Goal: Task Accomplishment & Management: Manage account settings

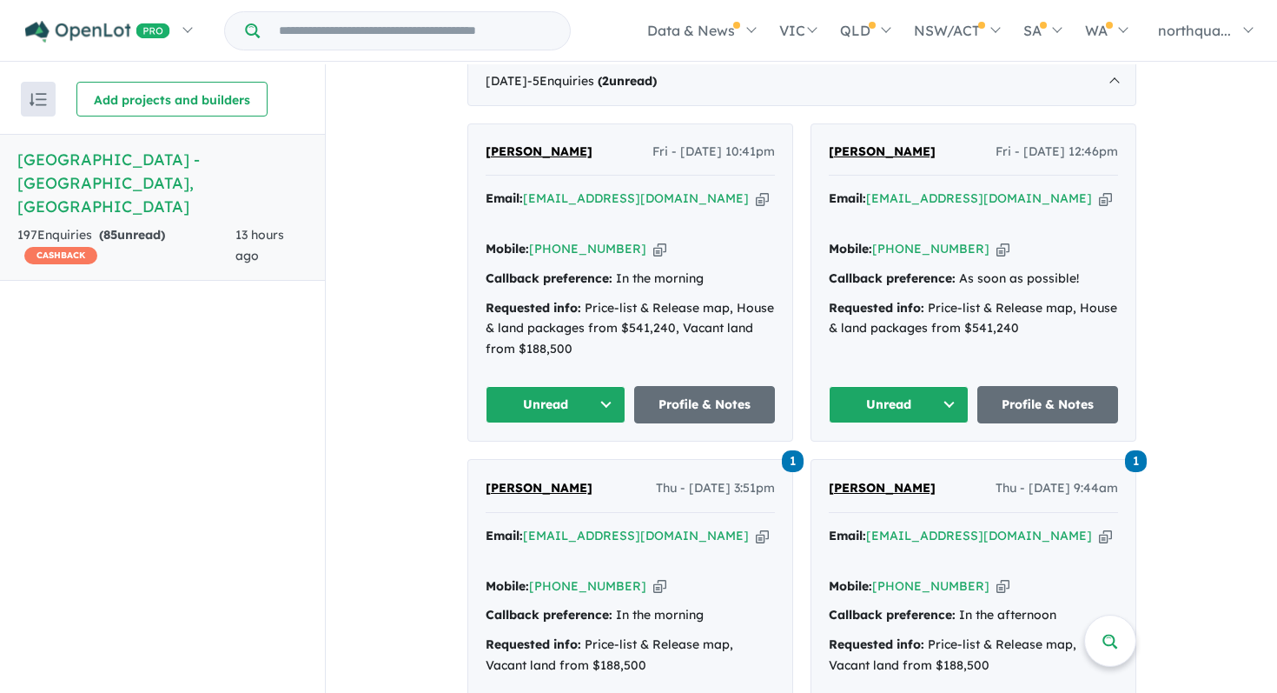
scroll to position [717, 0]
click at [717, 387] on link "Profile & Notes" at bounding box center [704, 405] width 141 height 37
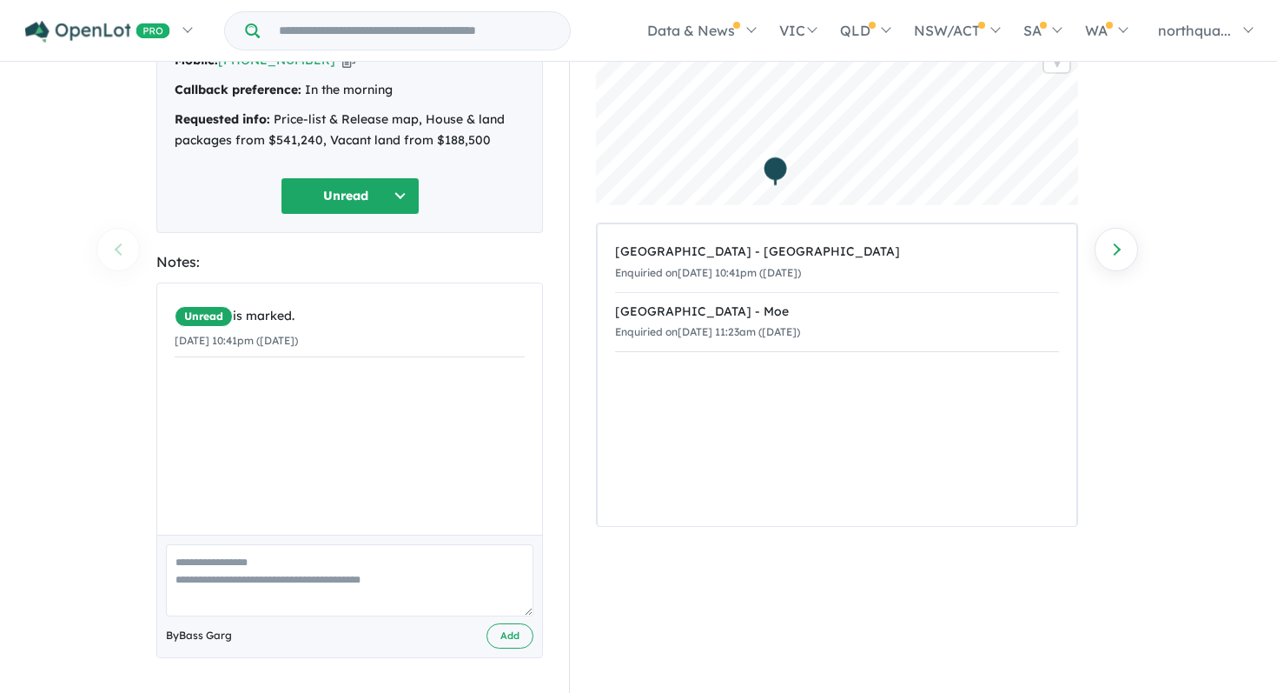
scroll to position [164, 0]
click at [328, 573] on textarea at bounding box center [350, 580] width 368 height 72
type textarea "*"
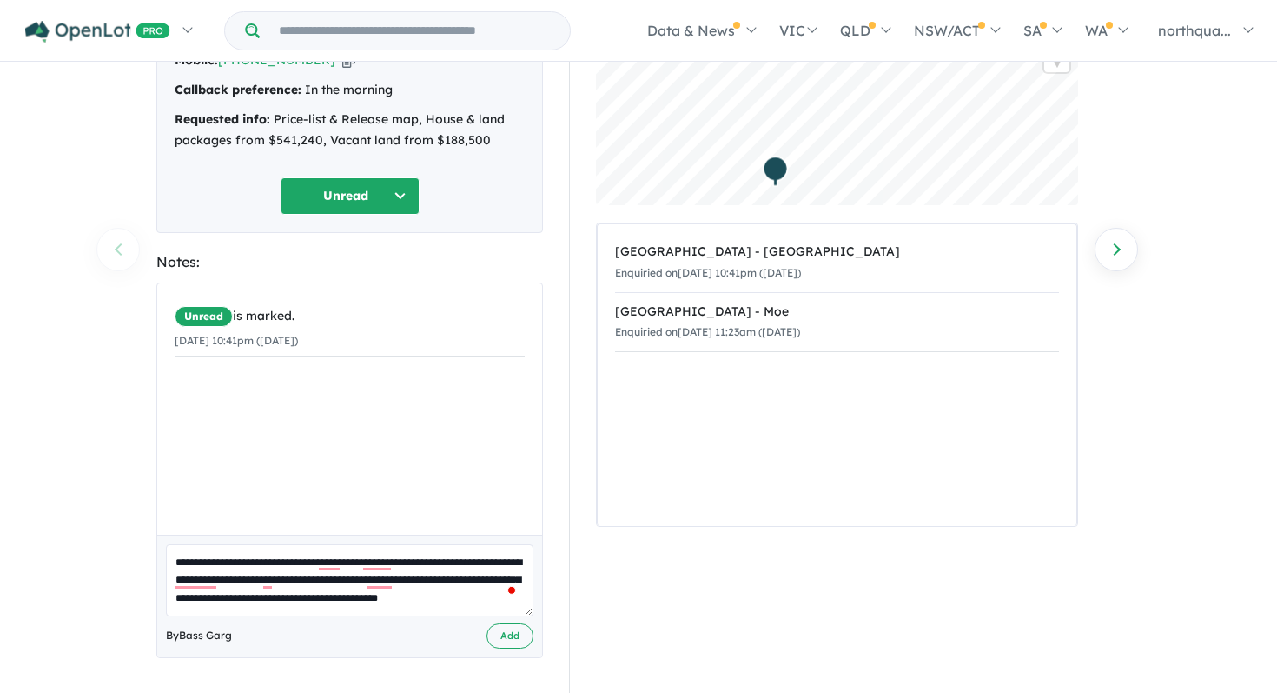
scroll to position [6, 0]
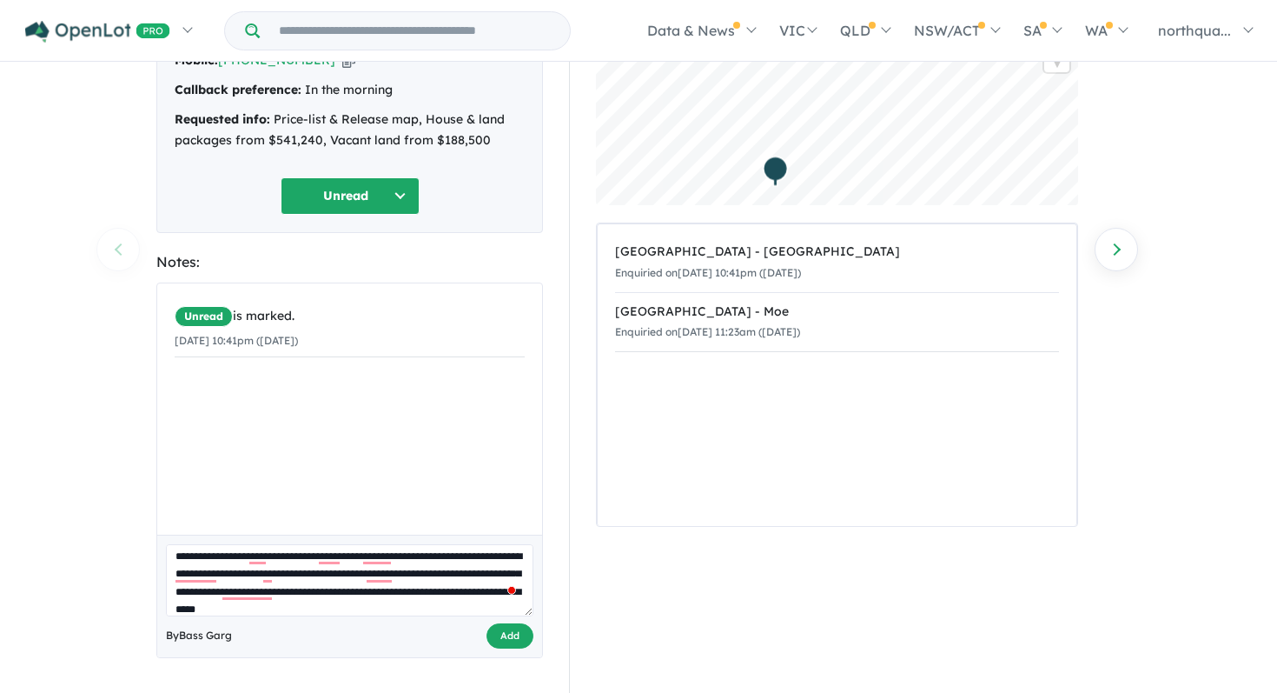
type textarea "**********"
click at [517, 633] on button "Add" at bounding box center [510, 635] width 47 height 25
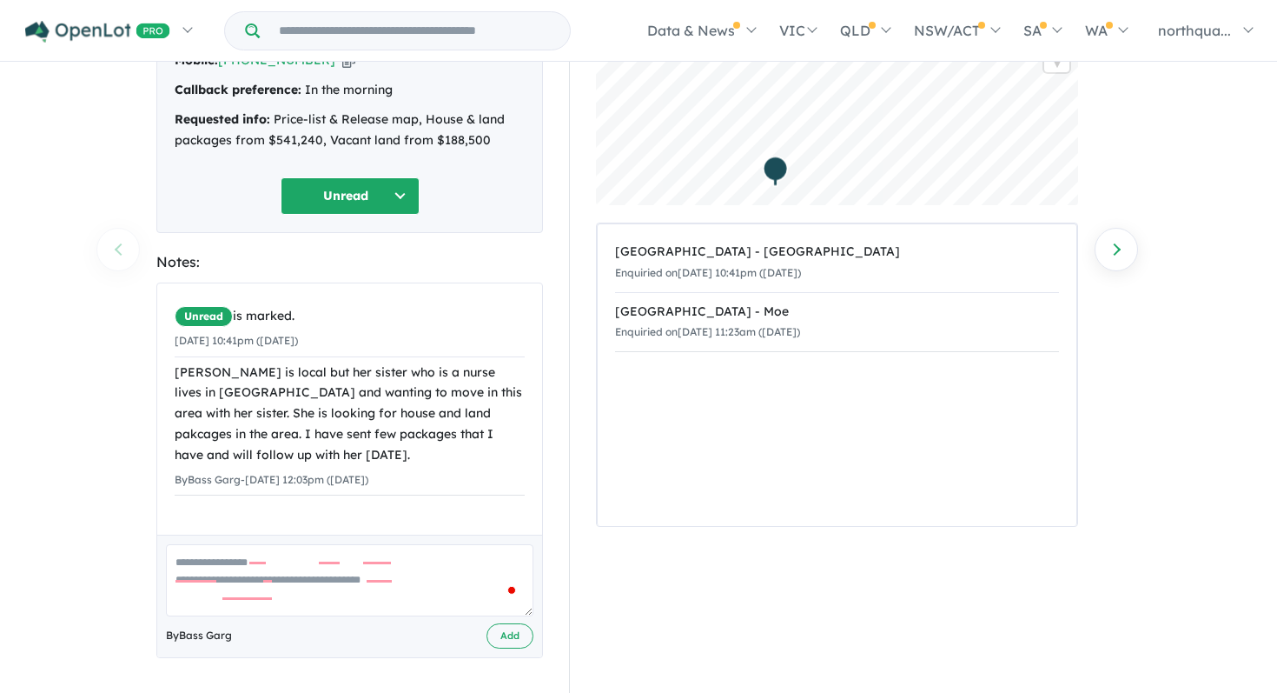
scroll to position [0, 0]
click at [375, 194] on button "Unread" at bounding box center [350, 195] width 139 height 37
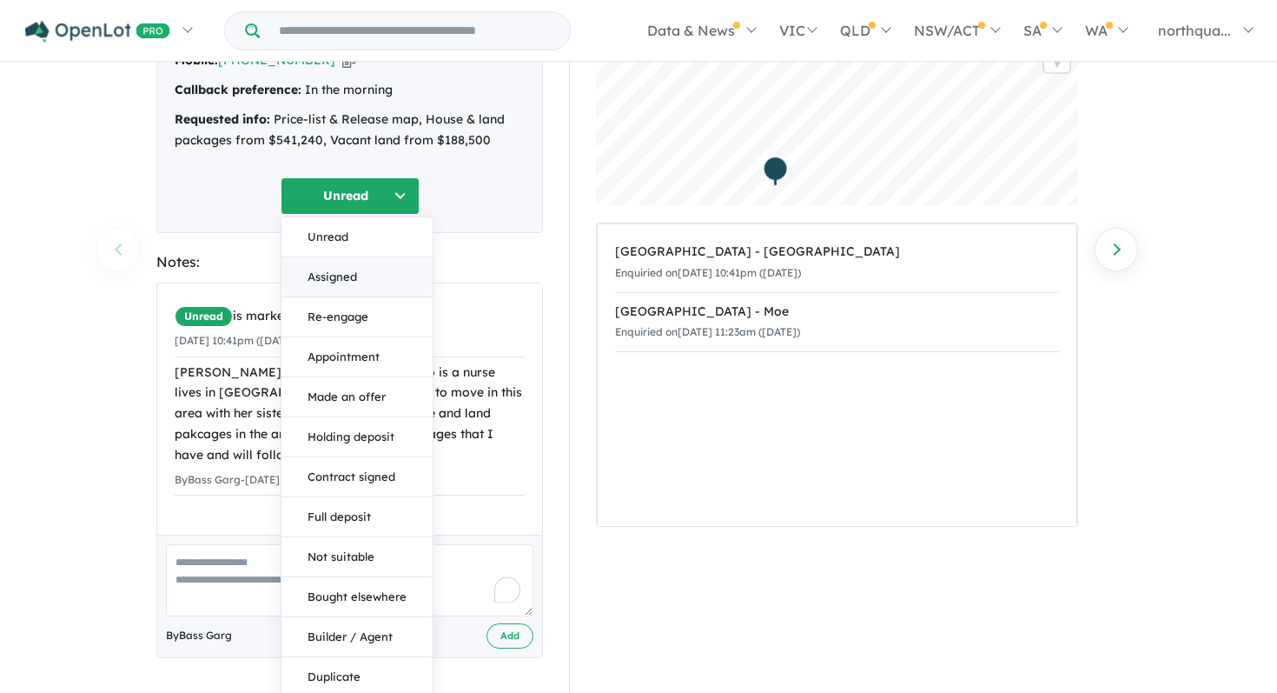
click at [366, 286] on button "Assigned" at bounding box center [357, 277] width 151 height 40
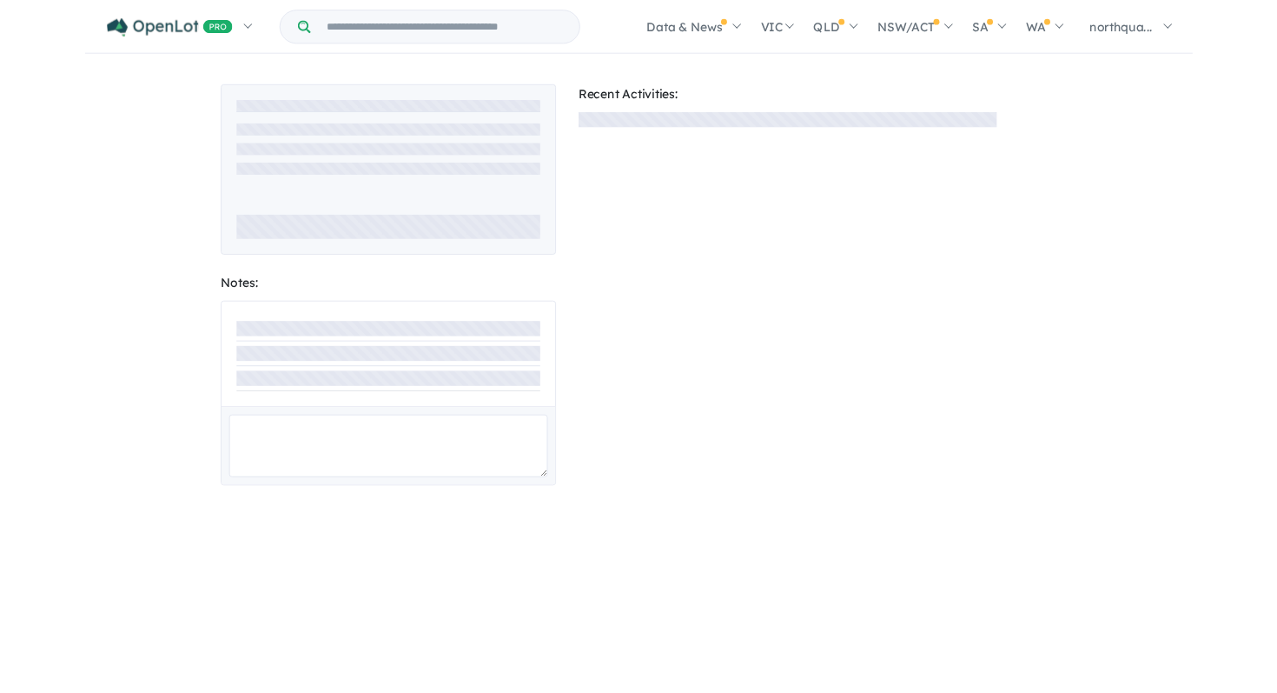
scroll to position [2, 0]
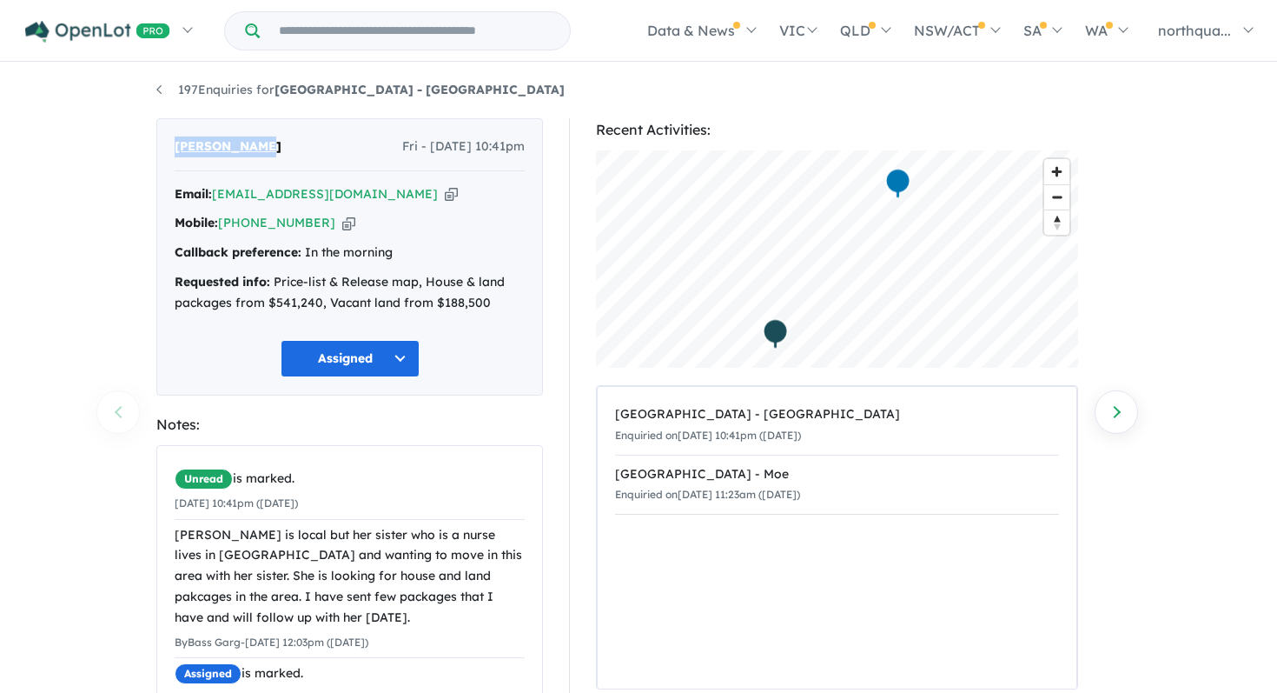
drag, startPoint x: 269, startPoint y: 153, endPoint x: 171, endPoint y: 156, distance: 97.4
click at [170, 156] on div "Alysha Maher Fri - 03/10/2025, 10:41pm Email: alysha_1997@hotmail.com Copied! M…" at bounding box center [349, 256] width 387 height 277
copy span "[PERSON_NAME]"
click at [445, 194] on icon "button" at bounding box center [451, 194] width 13 height 18
copy span "[PERSON_NAME]"
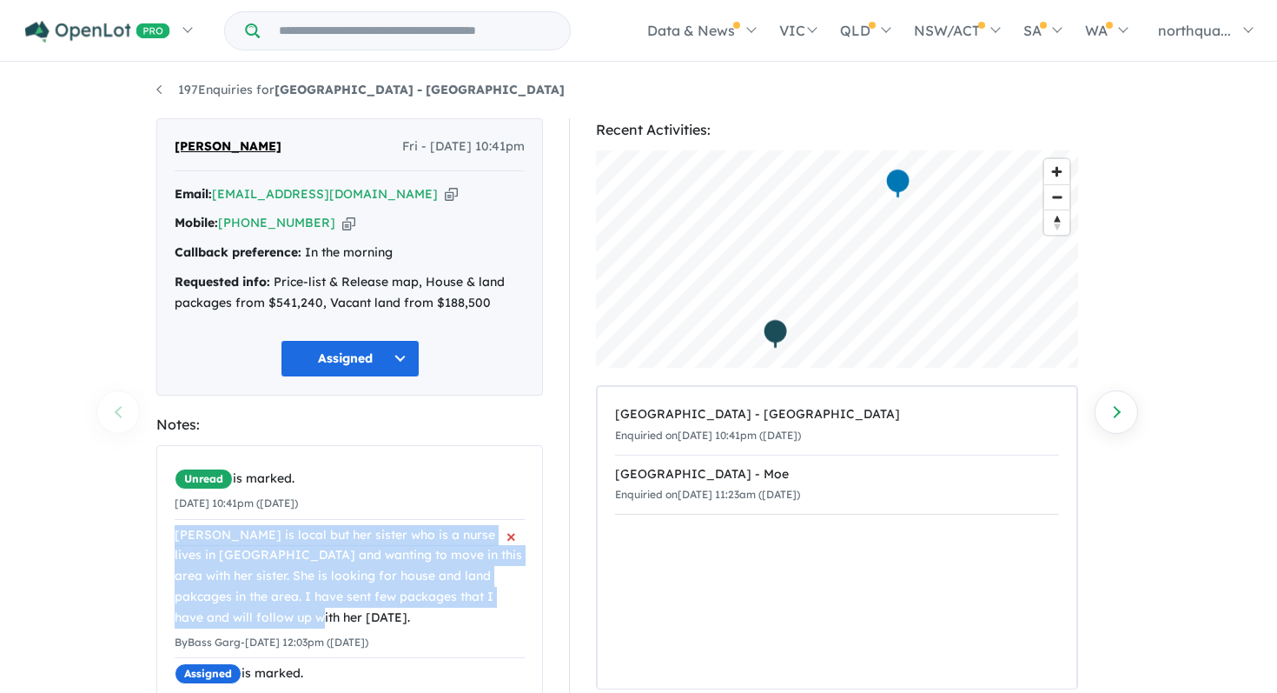
drag, startPoint x: 251, startPoint y: 615, endPoint x: 175, endPoint y: 534, distance: 111.3
click at [175, 534] on div "Alysha is local but her sister who is a nurse lives in Berwick and wanting to m…" at bounding box center [350, 576] width 350 height 103
copy div "Alysha is local but her sister who is a nurse lives in Berwick and wanting to m…"
click at [445, 199] on icon "button" at bounding box center [451, 194] width 13 height 18
copy div "Alysha is local but her sister who is a nurse lives in Berwick and wanting to m…"
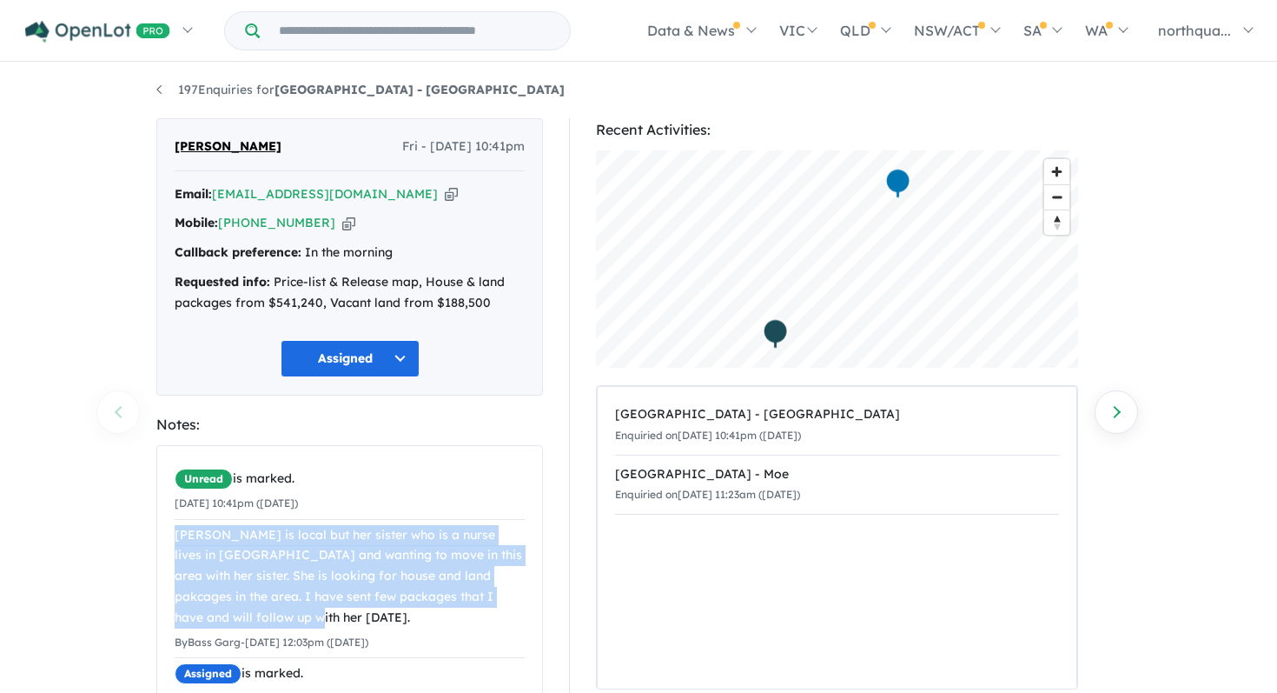
click at [445, 195] on icon "button" at bounding box center [451, 194] width 13 height 18
copy div "Alysha is local but her sister who is a nurse lives in Berwick and wanting to m…"
